Goal: Complete application form

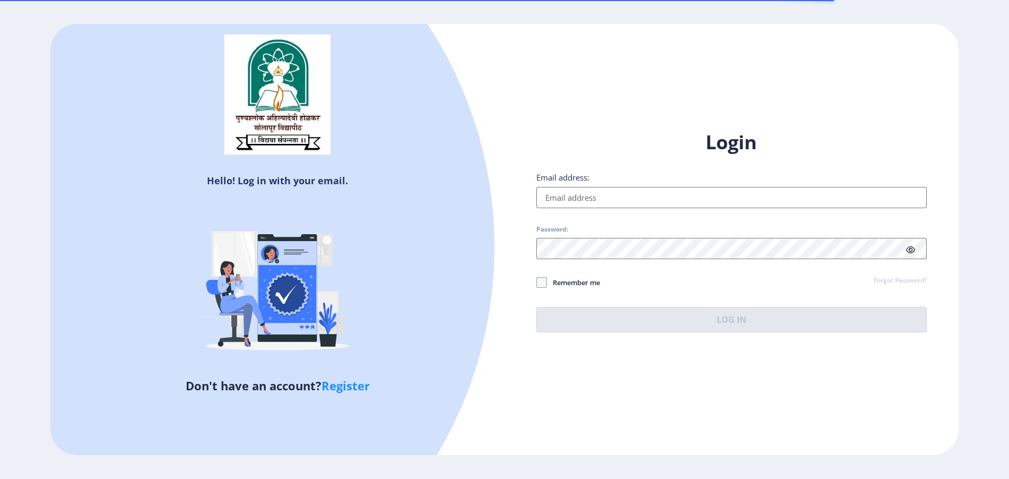
click at [620, 203] on input "Email address:" at bounding box center [731, 197] width 391 height 21
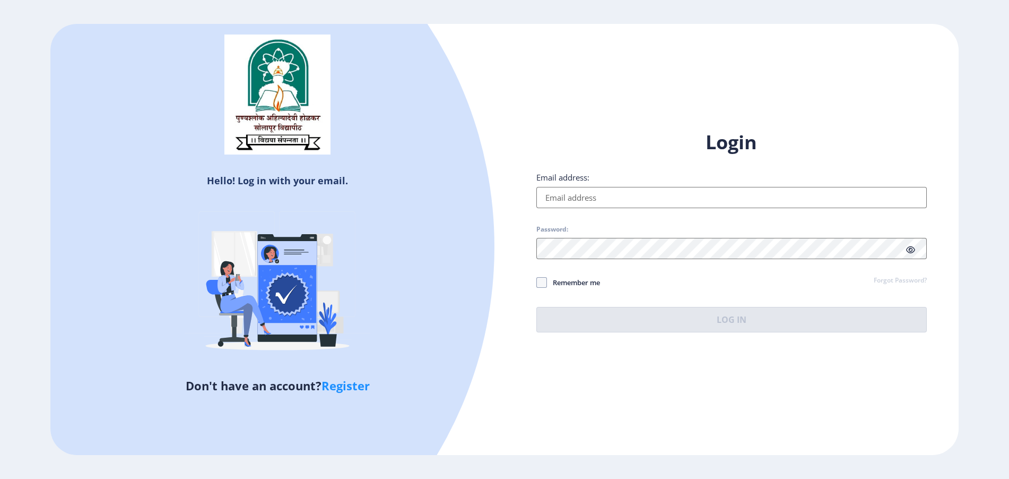
click at [645, 196] on input "Email address:" at bounding box center [731, 197] width 391 height 21
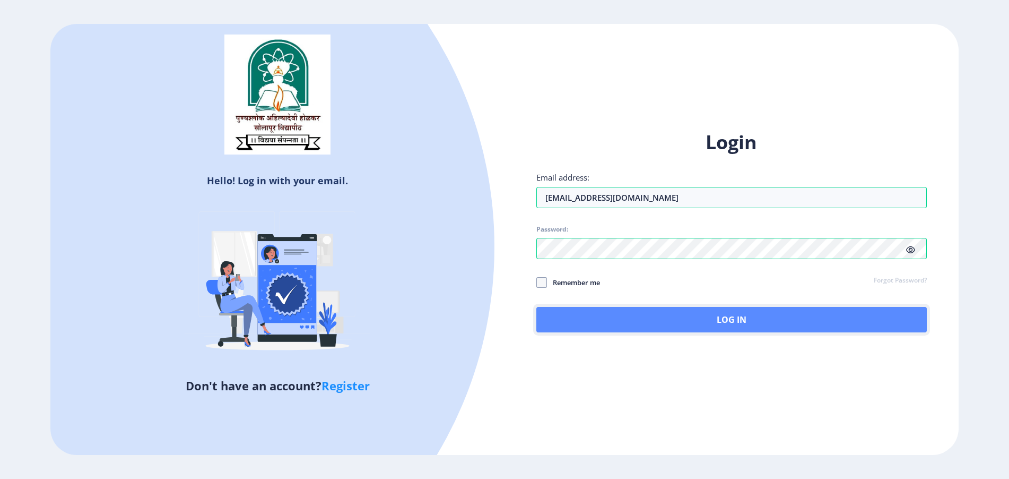
click at [550, 314] on button "Log In" at bounding box center [731, 319] width 391 height 25
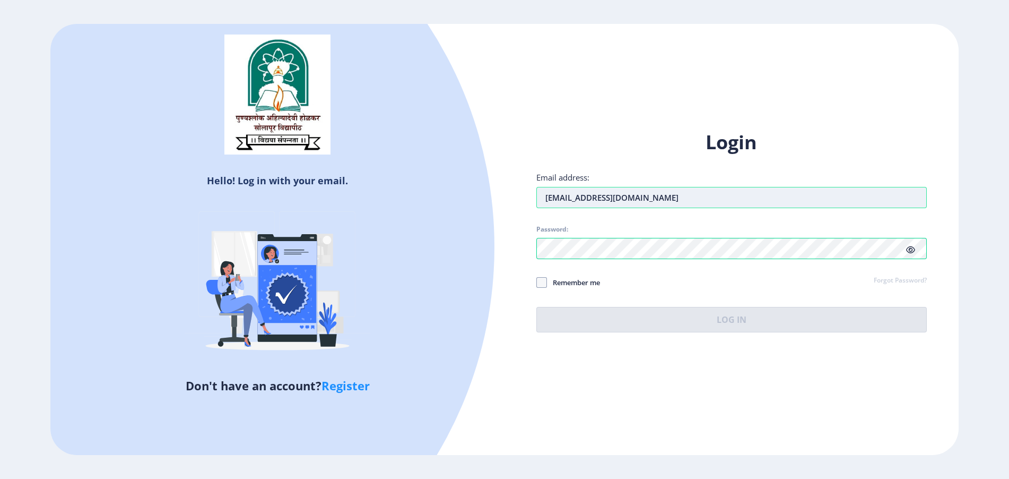
click at [679, 197] on input "[EMAIL_ADDRESS][DOMAIN_NAME]" at bounding box center [731, 197] width 391 height 21
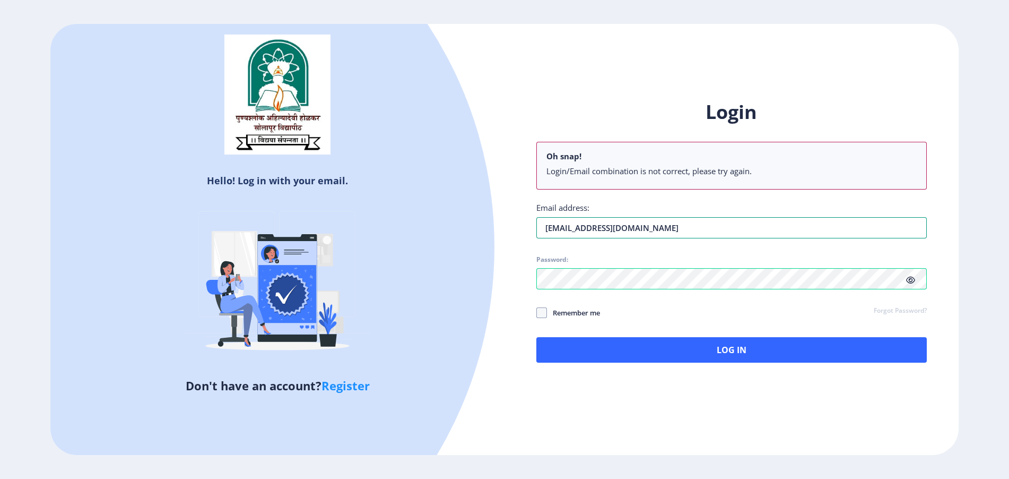
type input "[EMAIL_ADDRESS][DOMAIN_NAME]"
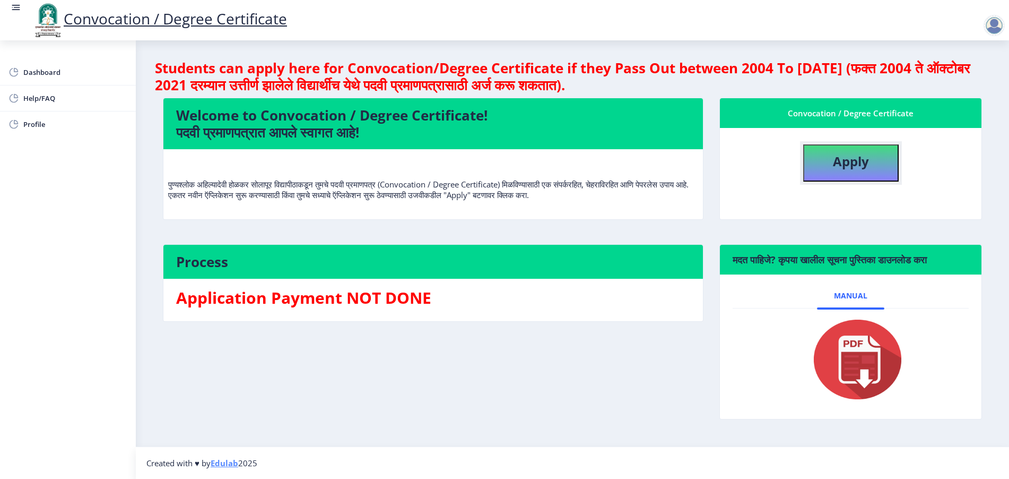
click at [877, 159] on button "Apply" at bounding box center [851, 162] width 96 height 37
select select
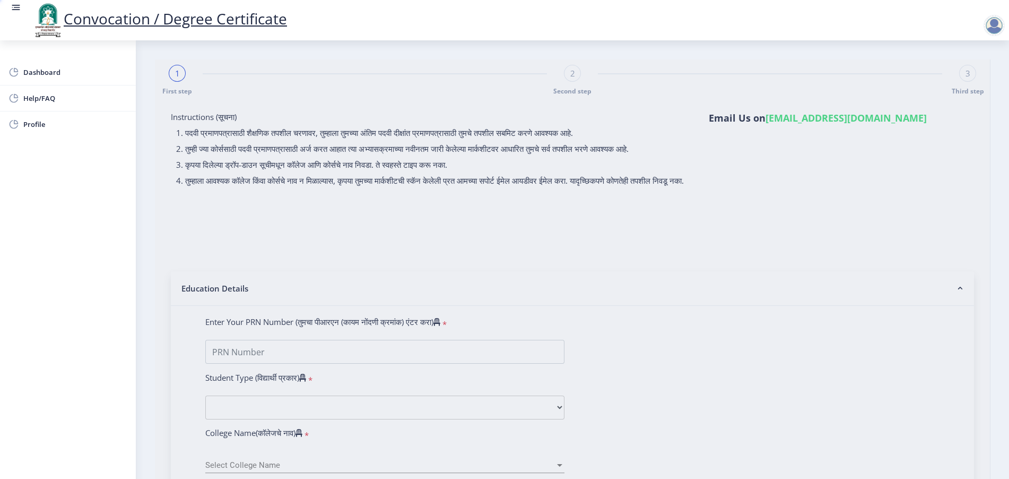
type input "[PERSON_NAME]"
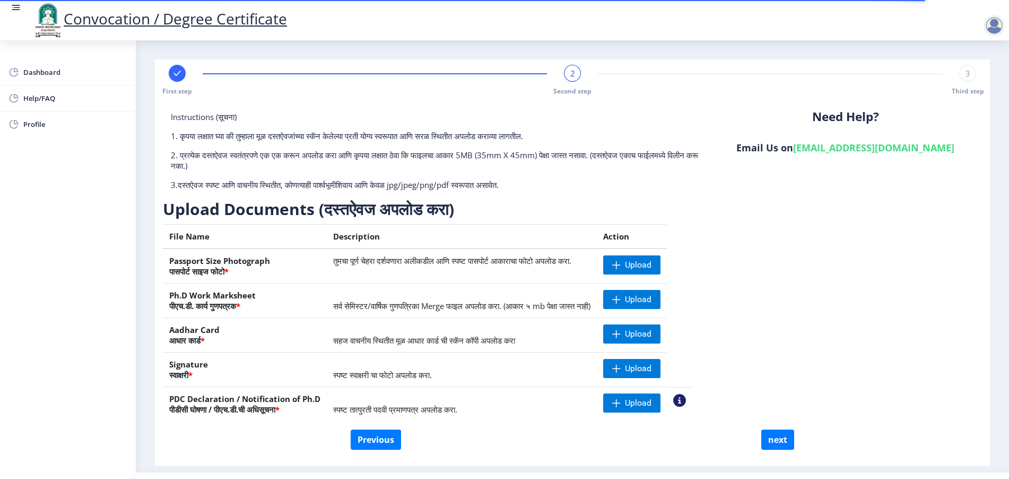
click at [174, 79] on div at bounding box center [177, 73] width 17 height 17
select select "Regular"
select select "English"
select select "April"
select select "PASS CLASS"
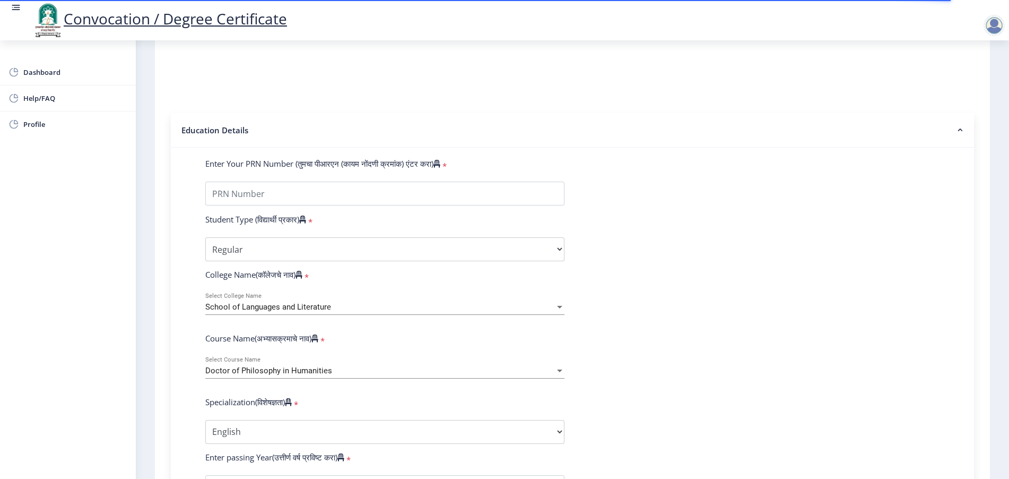
scroll to position [265, 0]
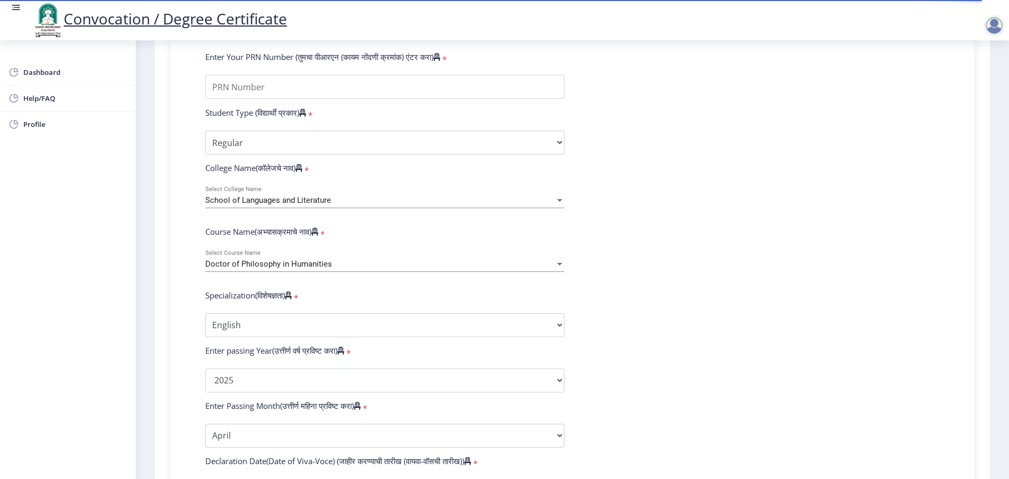
click at [343, 203] on div "School of Languages and Literature Select College Name" at bounding box center [384, 197] width 359 height 22
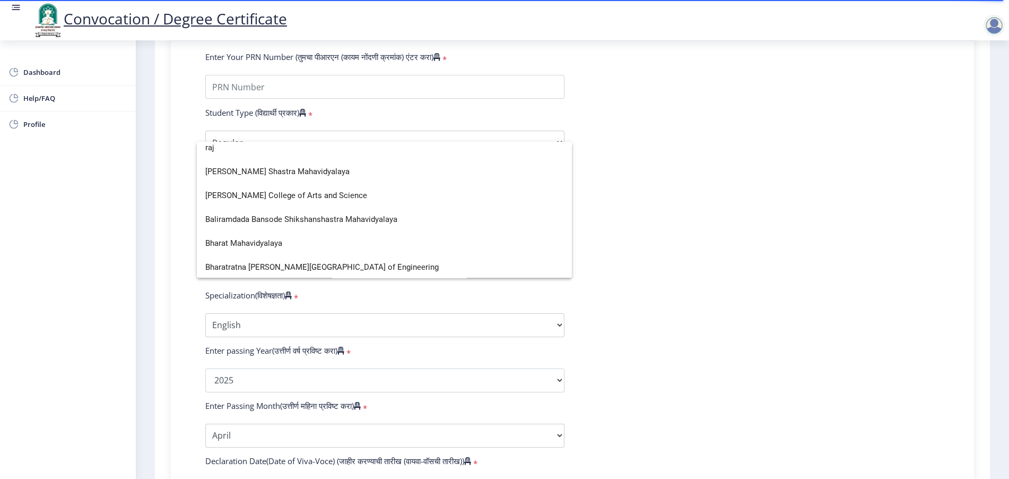
scroll to position [0, 0]
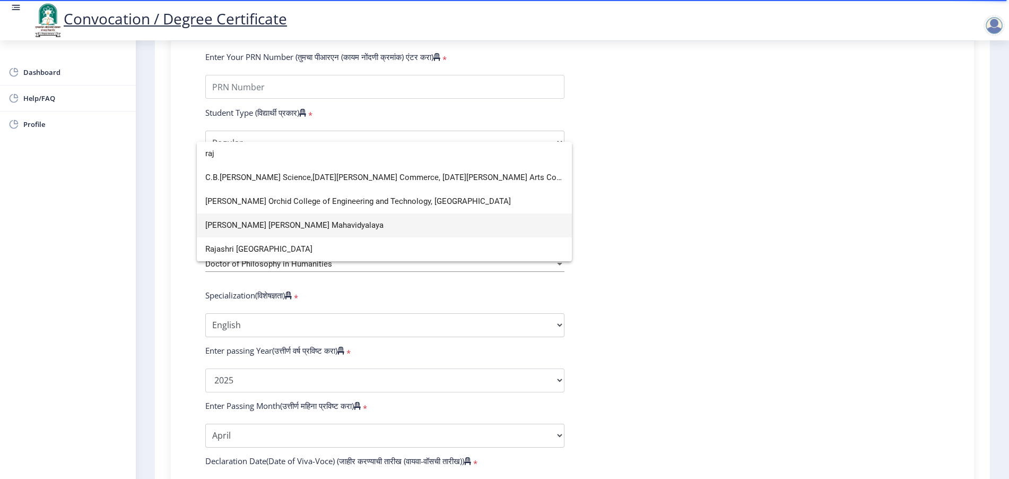
type input "raj"
click at [299, 229] on span "[PERSON_NAME] [PERSON_NAME] Mahavidyalaya" at bounding box center [384, 225] width 358 height 24
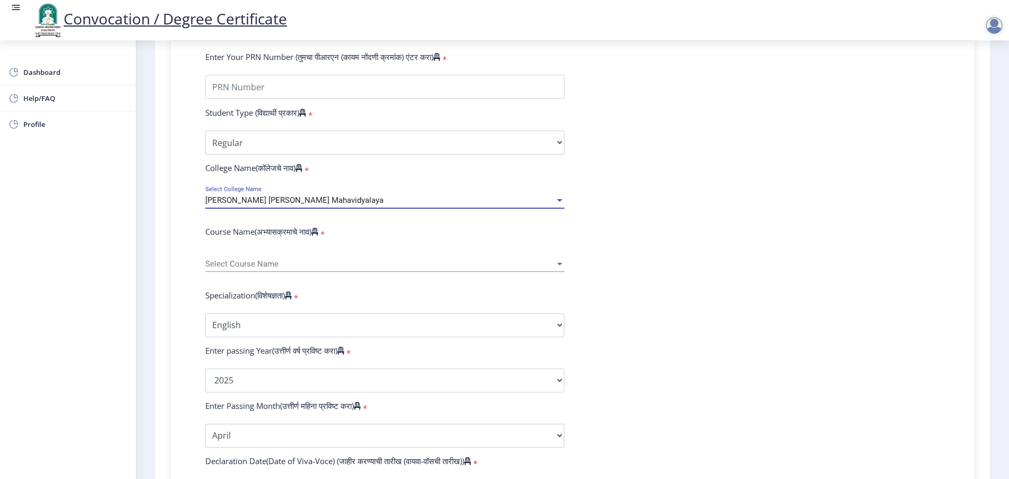
click at [297, 268] on span "Select Course Name" at bounding box center [380, 263] width 350 height 9
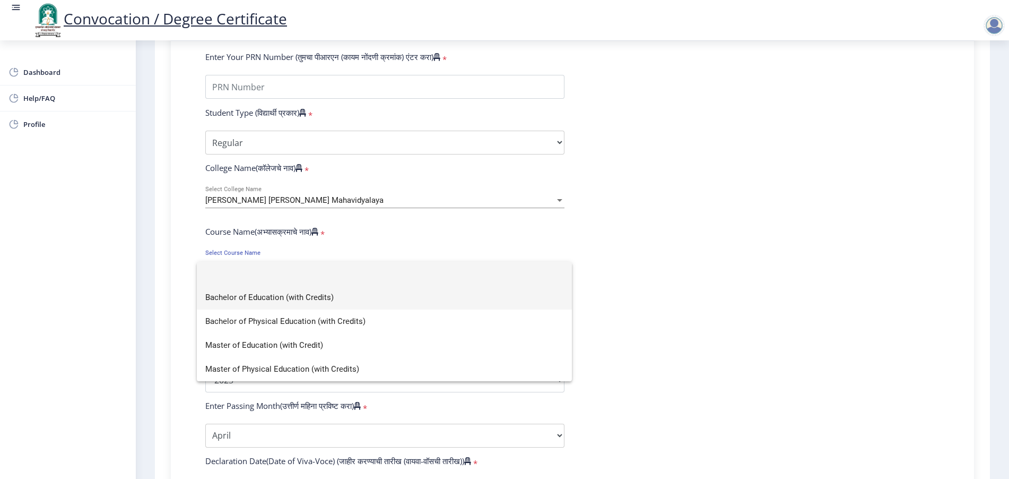
click at [297, 296] on span "Bachelor of Education (with Credits)" at bounding box center [384, 297] width 358 height 24
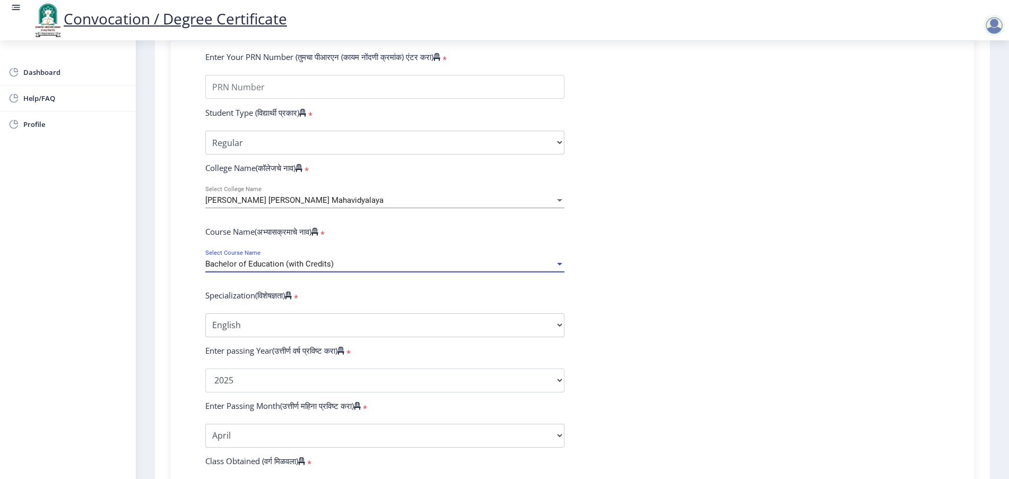
select select "April"
click at [317, 268] on span "Bachelor of Education (with Credits)" at bounding box center [269, 264] width 128 height 10
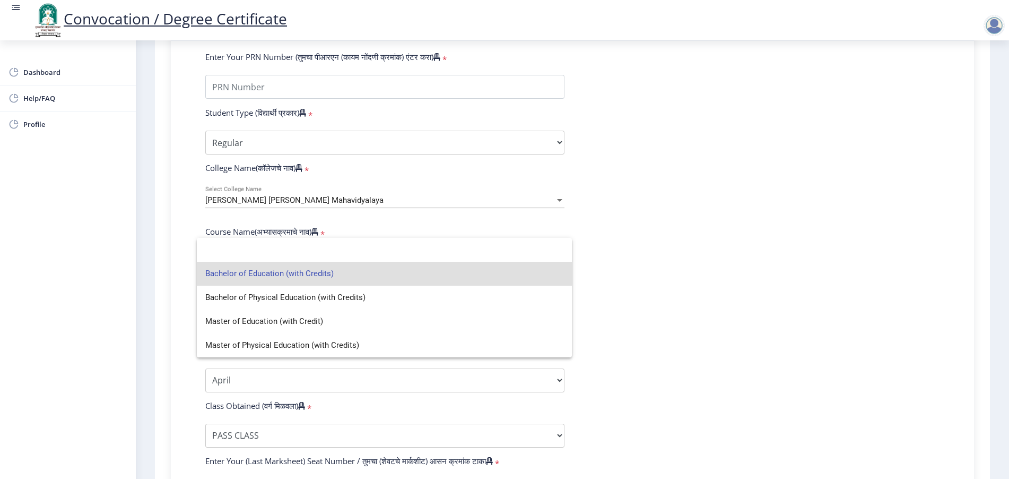
click at [317, 275] on span "Bachelor of Education (with Credits)" at bounding box center [384, 274] width 358 height 24
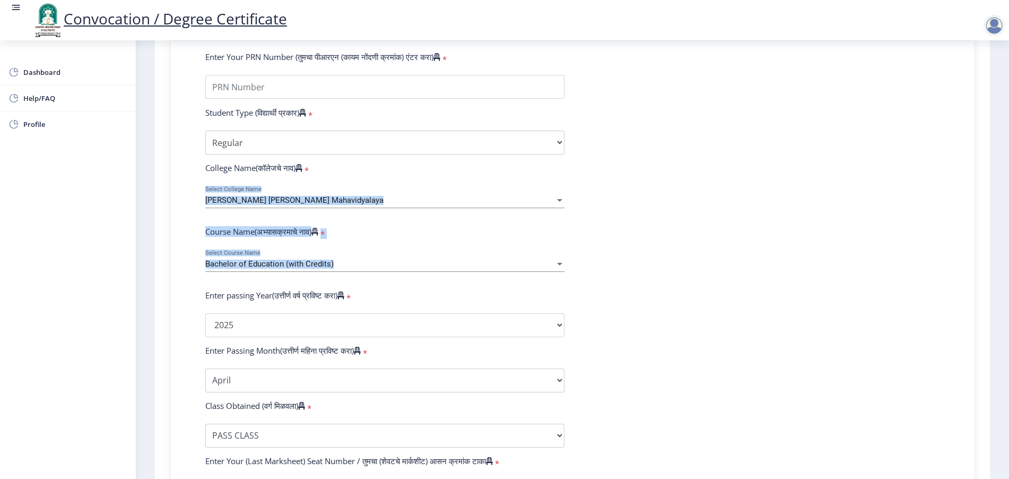
copy form "[PERSON_NAME] [PERSON_NAME] Mahavidyalaya Select College Name Course Name(अभ्या…"
drag, startPoint x: 195, startPoint y: 200, endPoint x: 345, endPoint y: 283, distance: 171.0
click at [345, 283] on div "Enter Your PRN Number (तुमचा पीआरएन (कायम नोंदणी क्रमांक) एंटर करा) * Student T…" at bounding box center [572, 332] width 766 height 562
